Goal: Transaction & Acquisition: Purchase product/service

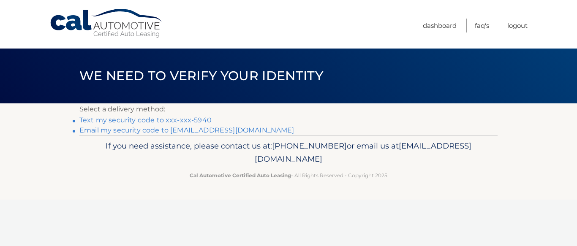
click at [132, 120] on link "Text my security code to xxx-xxx-5940" at bounding box center [145, 120] width 132 height 8
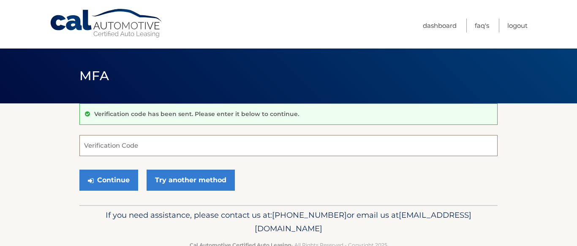
click at [124, 143] on input "Verification Code" at bounding box center [288, 145] width 418 height 21
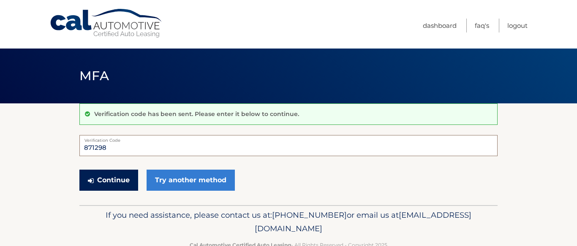
type input "871298"
click at [125, 179] on button "Continue" at bounding box center [108, 180] width 59 height 21
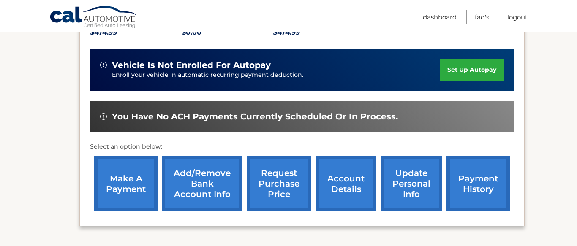
scroll to position [196, 0]
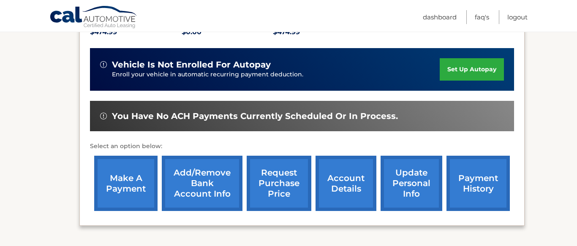
click at [115, 184] on link "make a payment" at bounding box center [125, 183] width 63 height 55
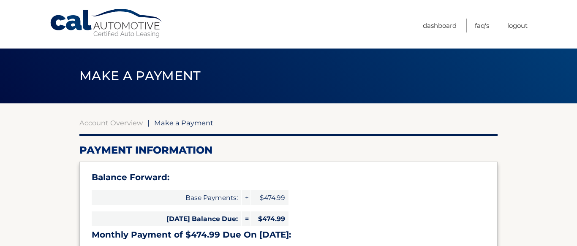
select select "ZTk2MDk2OWYtODNjMS00ODkzLWIzY2YtMzk1MGYwNWI2ZWFl"
click at [186, 124] on span "Make a Payment" at bounding box center [183, 123] width 59 height 8
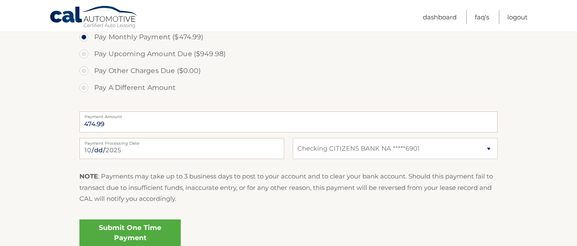
scroll to position [321, 0]
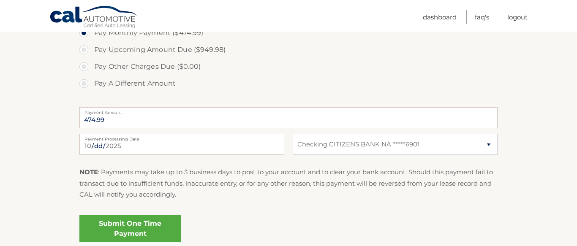
click at [135, 227] on link "Submit One Time Payment" at bounding box center [129, 228] width 101 height 27
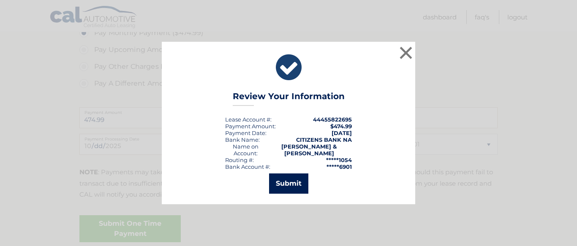
click at [288, 183] on button "Submit" at bounding box center [288, 184] width 39 height 20
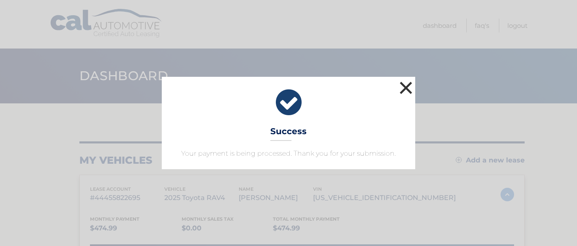
click at [409, 93] on button "×" at bounding box center [406, 87] width 17 height 17
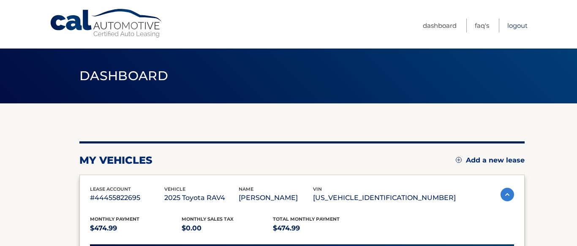
click at [512, 26] on link "Logout" at bounding box center [517, 26] width 20 height 14
